Goal: Navigation & Orientation: Find specific page/section

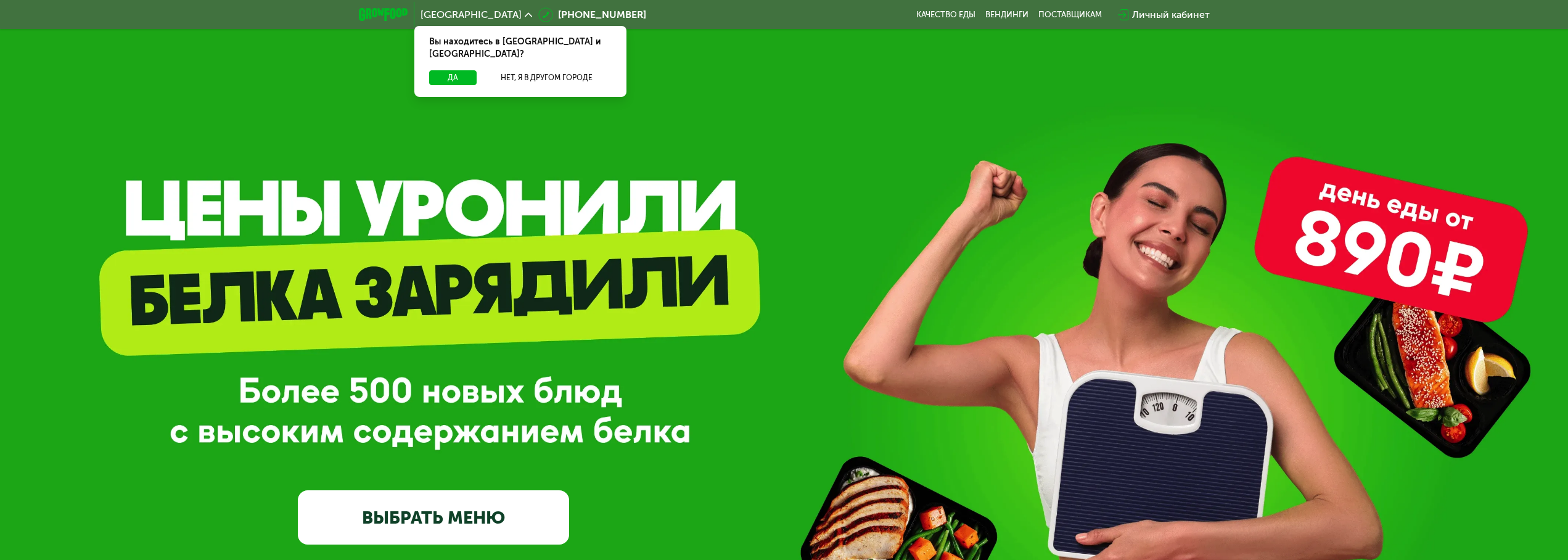
click at [362, 520] on link "ВЫБРАТЬ МЕНЮ" at bounding box center [433, 517] width 271 height 54
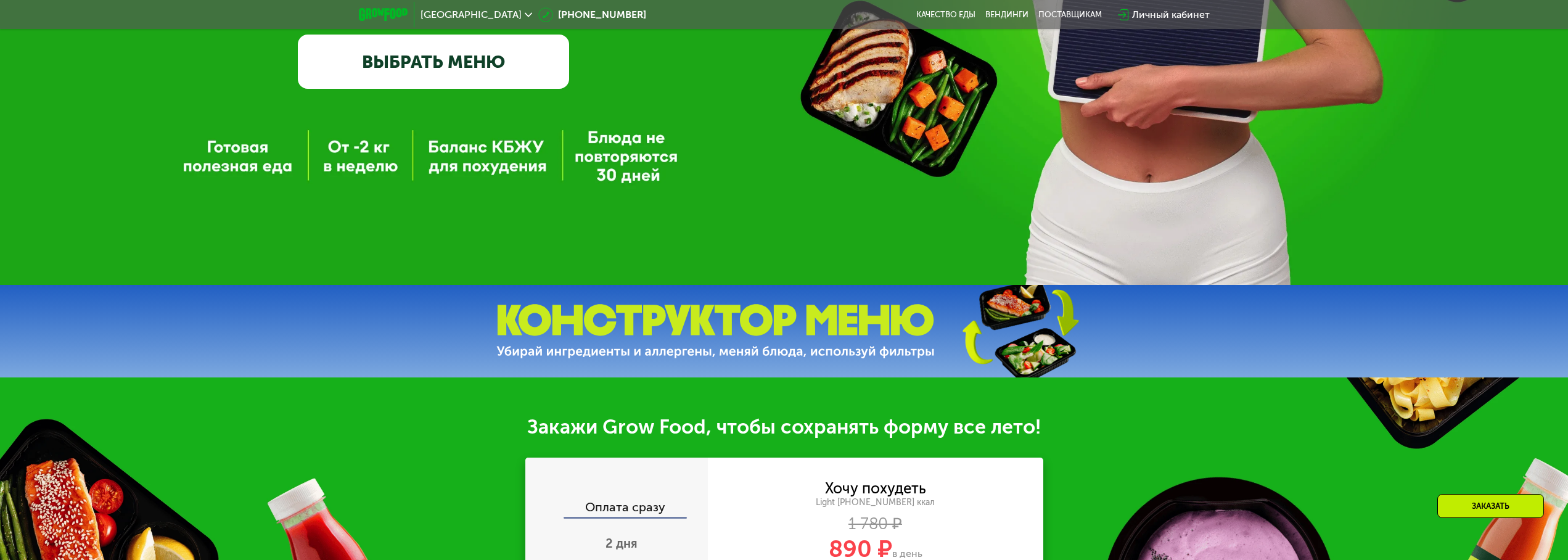
scroll to position [251, 0]
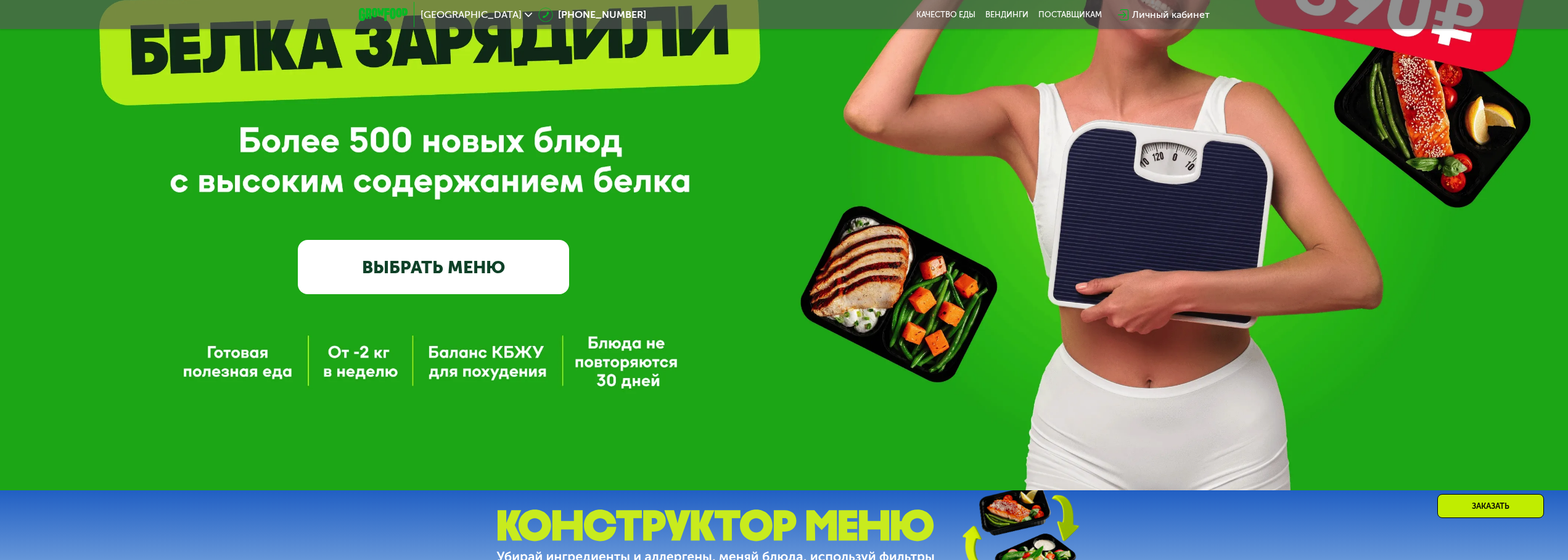
click at [427, 272] on link "ВЫБРАТЬ МЕНЮ" at bounding box center [433, 266] width 271 height 54
click at [391, 266] on link "ВЫБРАТЬ МЕНЮ" at bounding box center [433, 266] width 271 height 54
